Goal: Information Seeking & Learning: Understand process/instructions

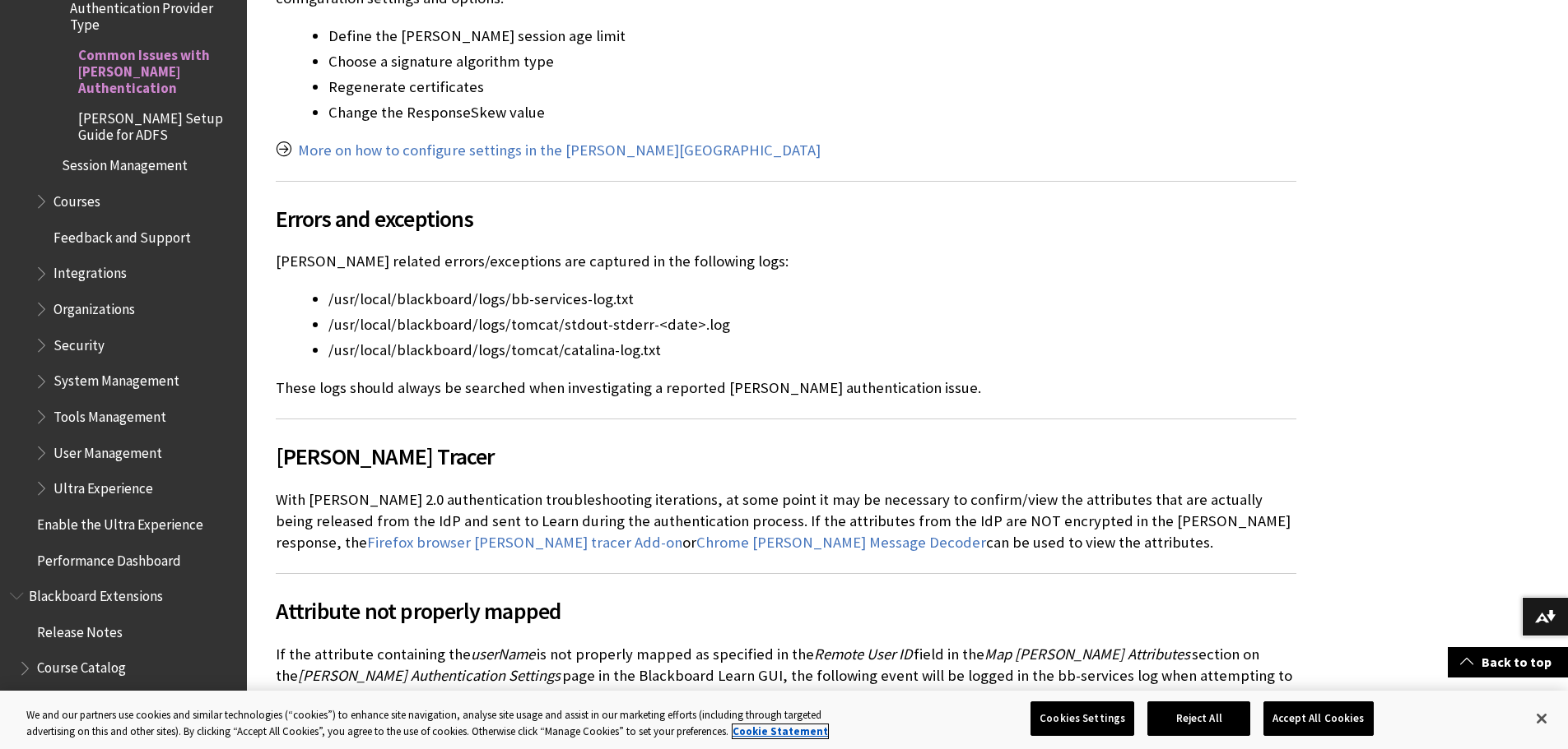
scroll to position [905, 0]
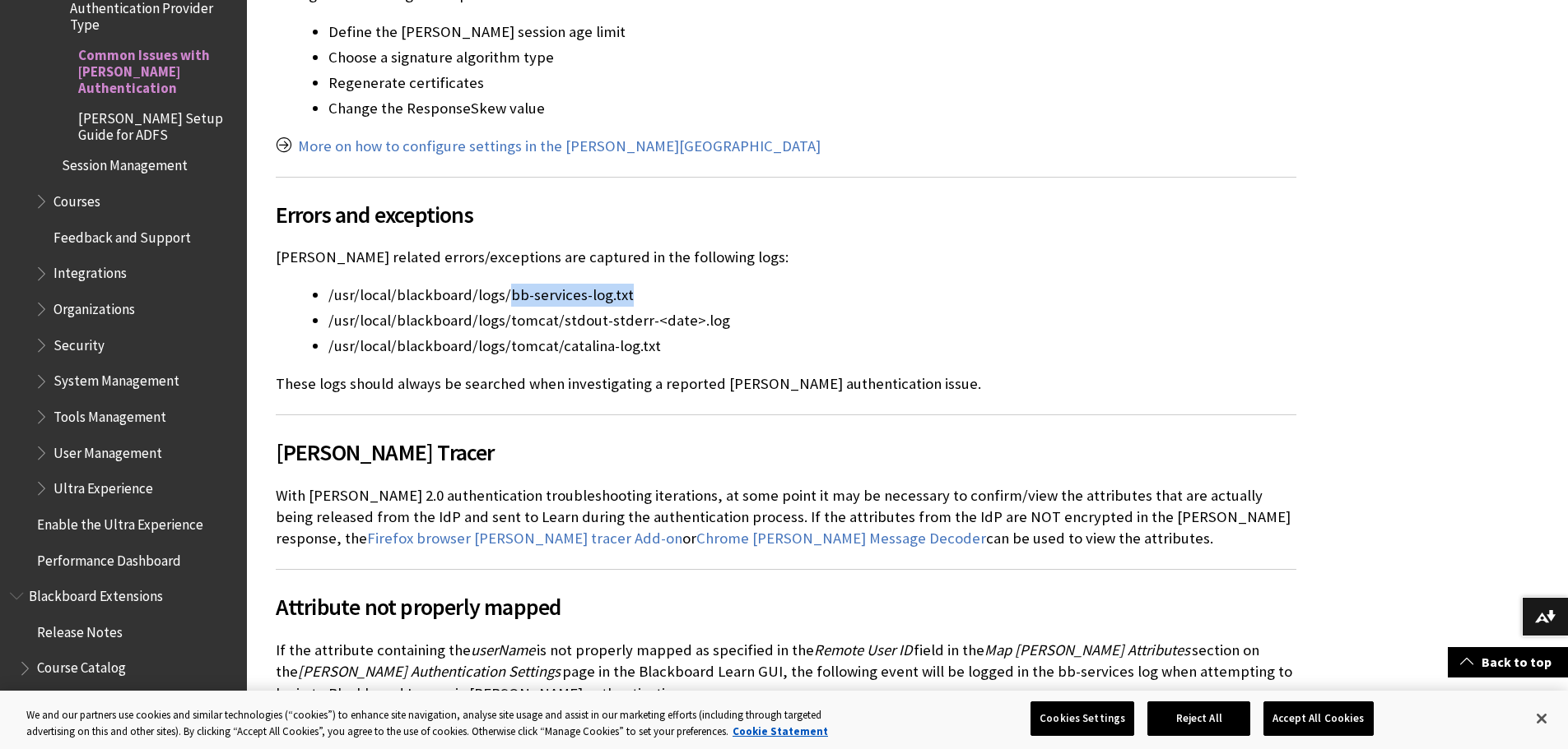
drag, startPoint x: 624, startPoint y: 256, endPoint x: 507, endPoint y: 256, distance: 117.0
click at [507, 283] on li "/usr/local/blackboard/logs/bb-services-log.txt" at bounding box center [812, 294] width 968 height 23
copy li "bb-services-log.txt"
click at [433, 335] on li "/usr/local/blackboard/logs/tomcat/catalina-log.txt" at bounding box center [812, 346] width 968 height 23
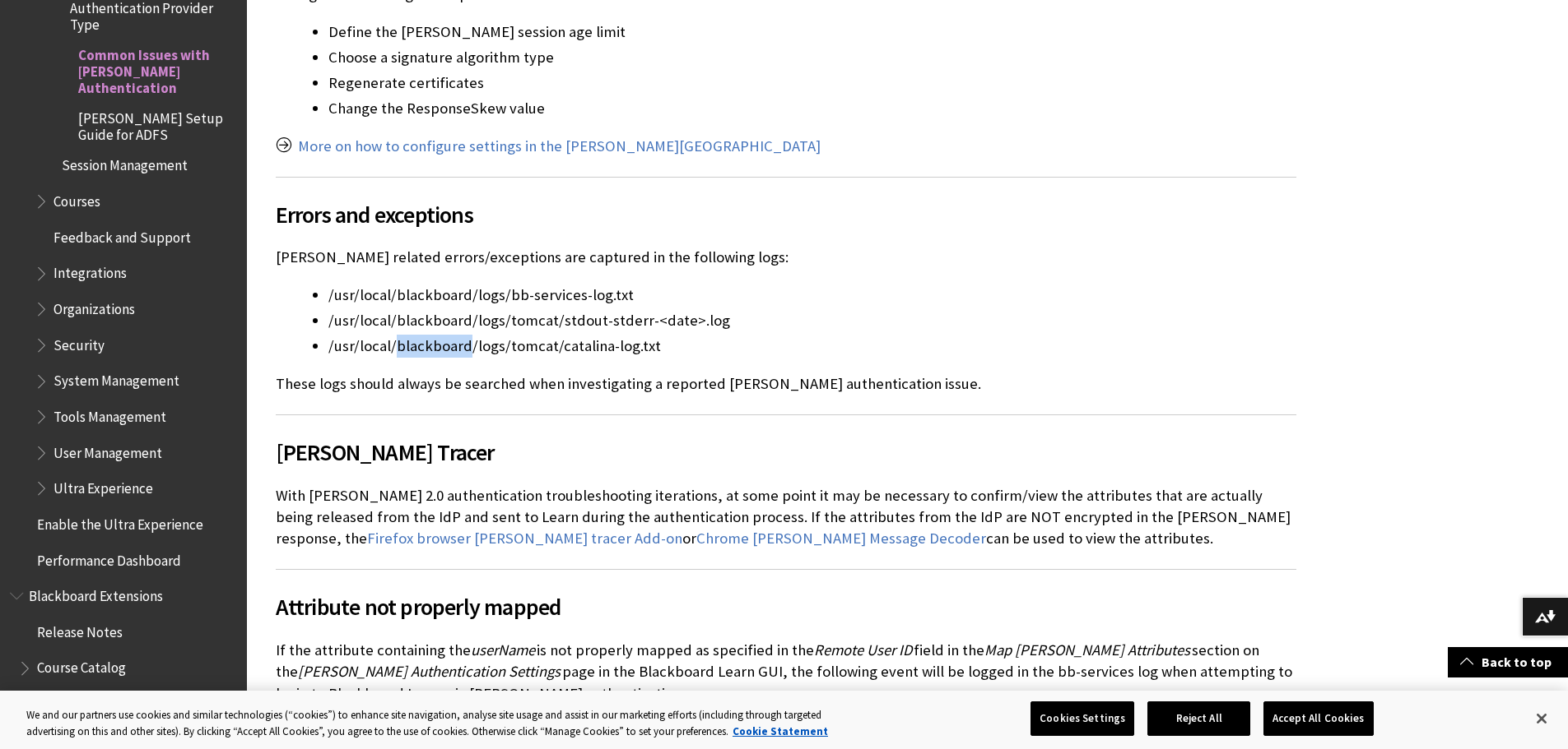
copy li "blackboard"
click at [427, 435] on span "[PERSON_NAME] Tracer" at bounding box center [785, 453] width 1020 height 35
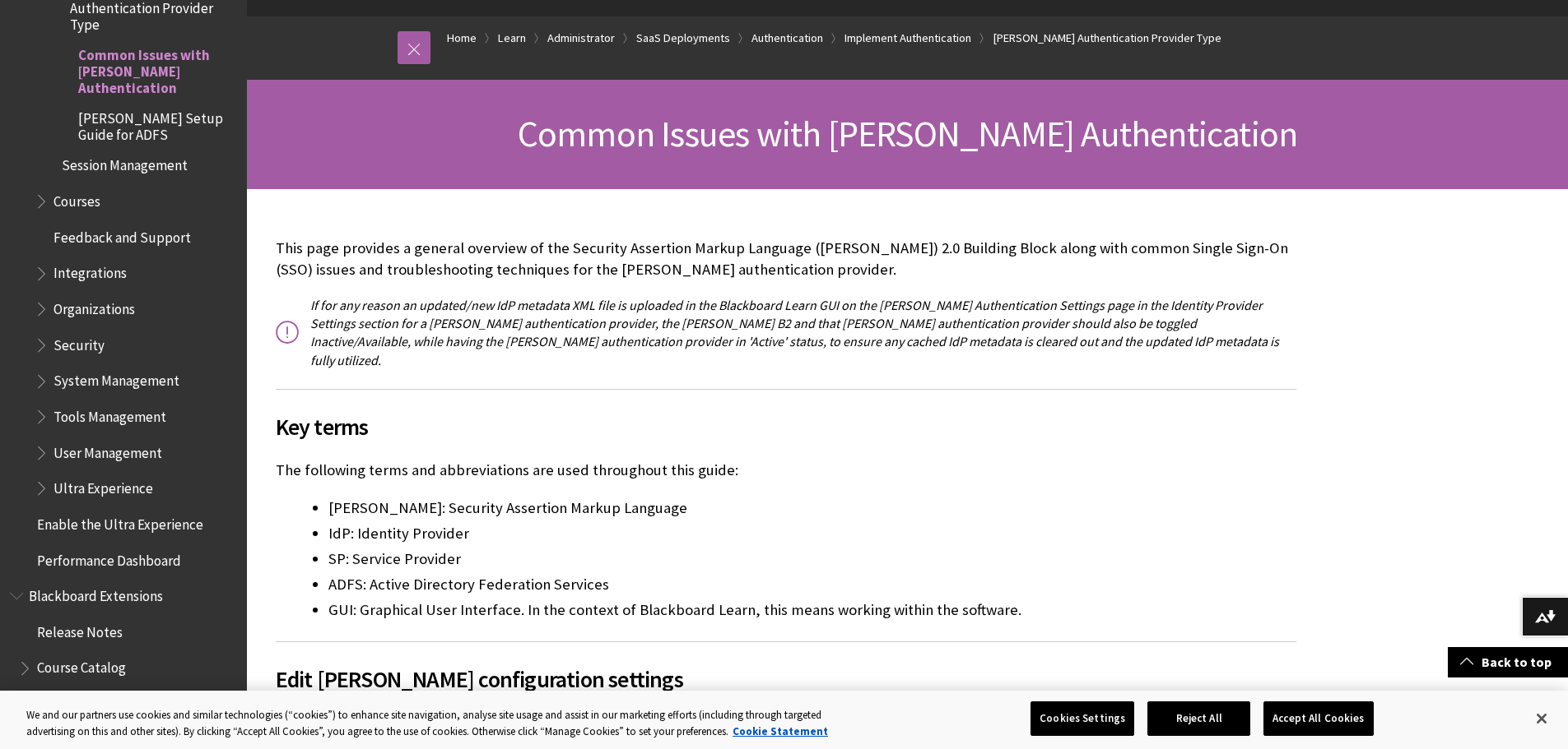
scroll to position [0, 0]
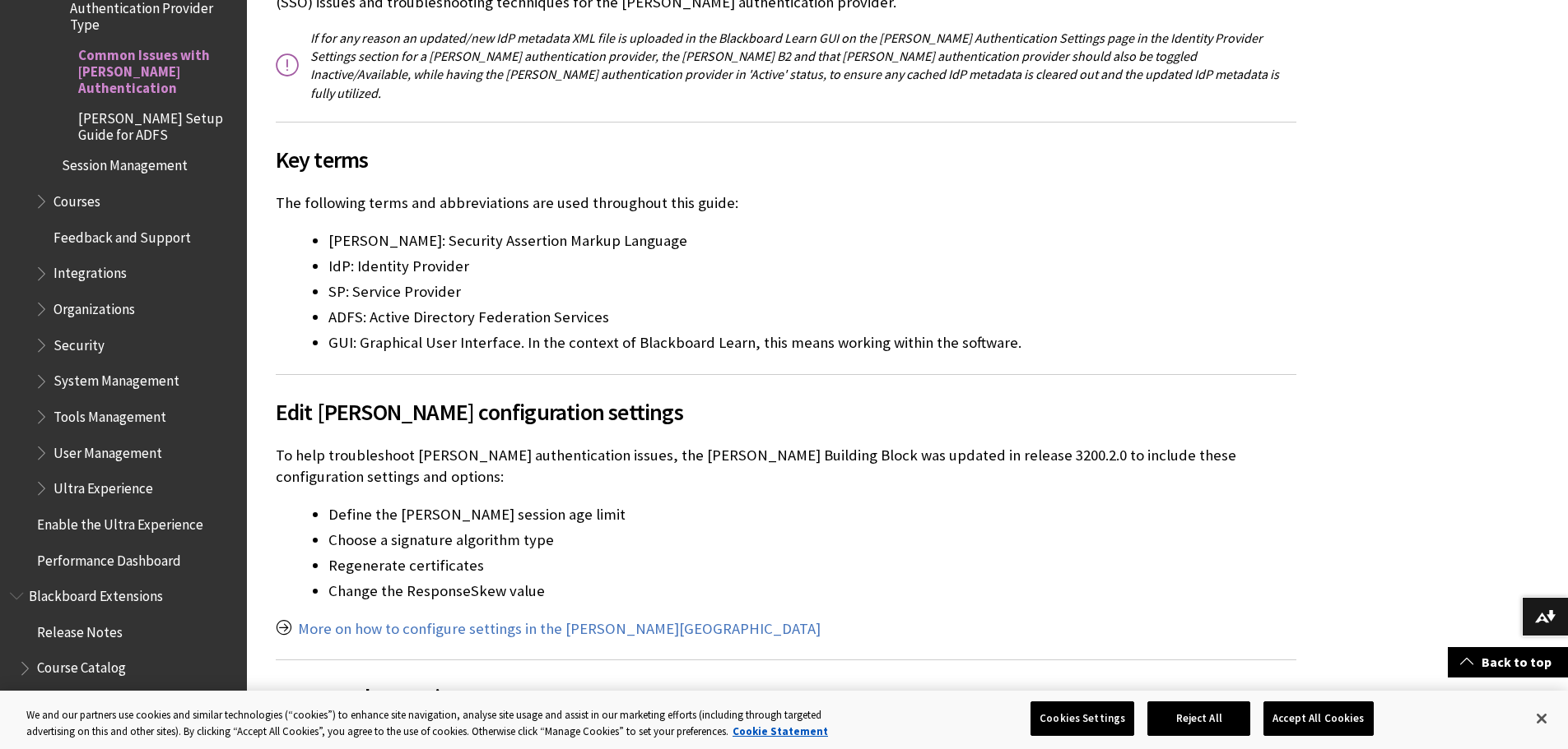
scroll to position [411, 0]
